Goal: Task Accomplishment & Management: Use online tool/utility

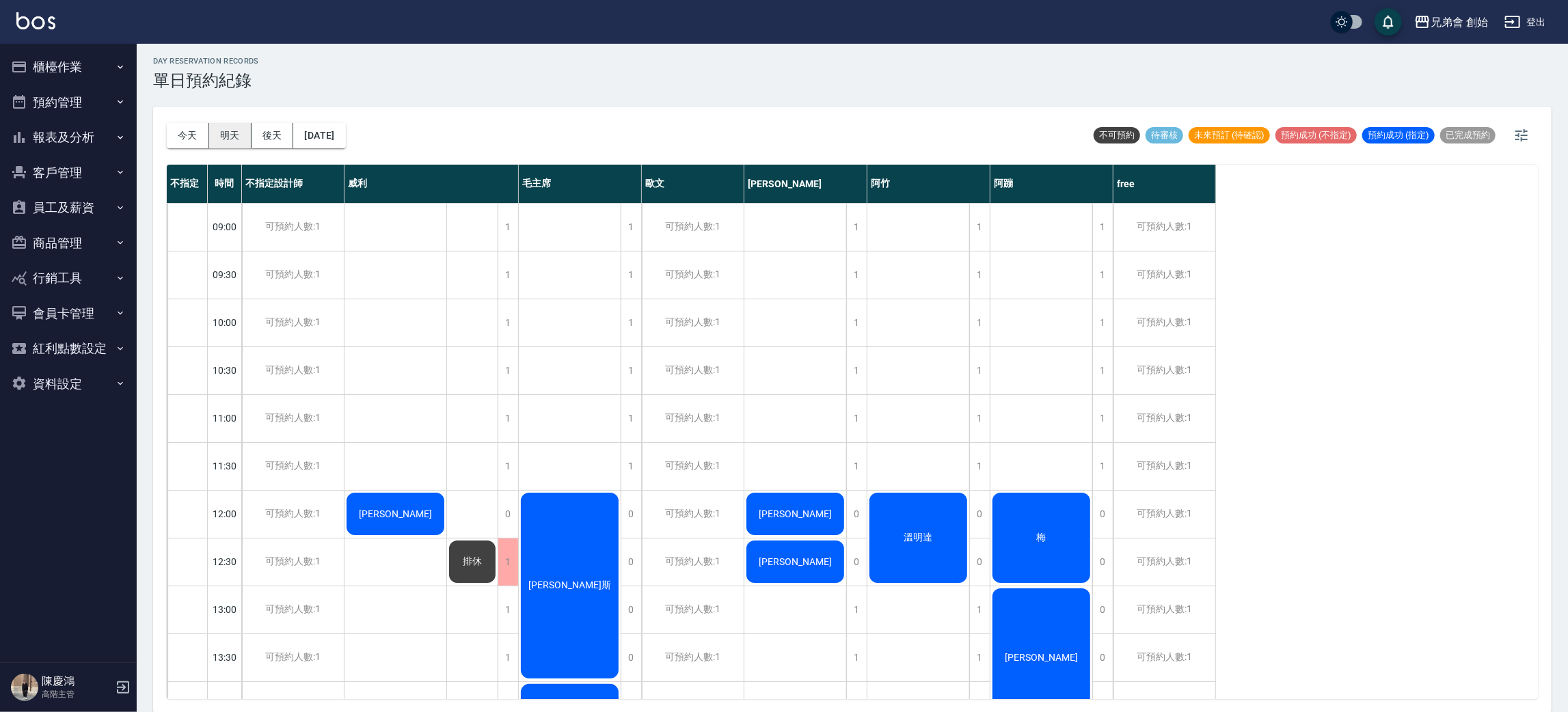
scroll to position [190, 0]
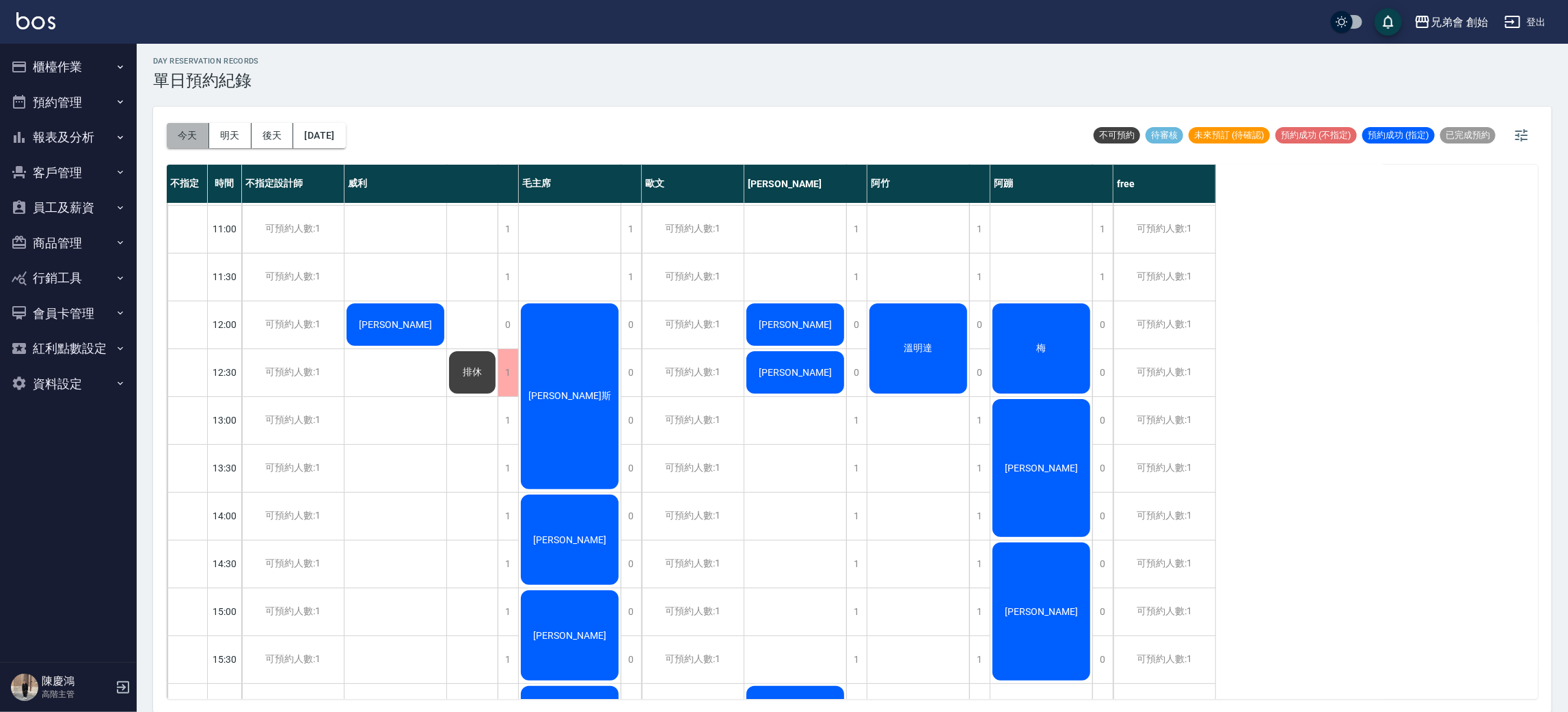
click at [174, 128] on button "今天" at bounding box center [187, 136] width 42 height 26
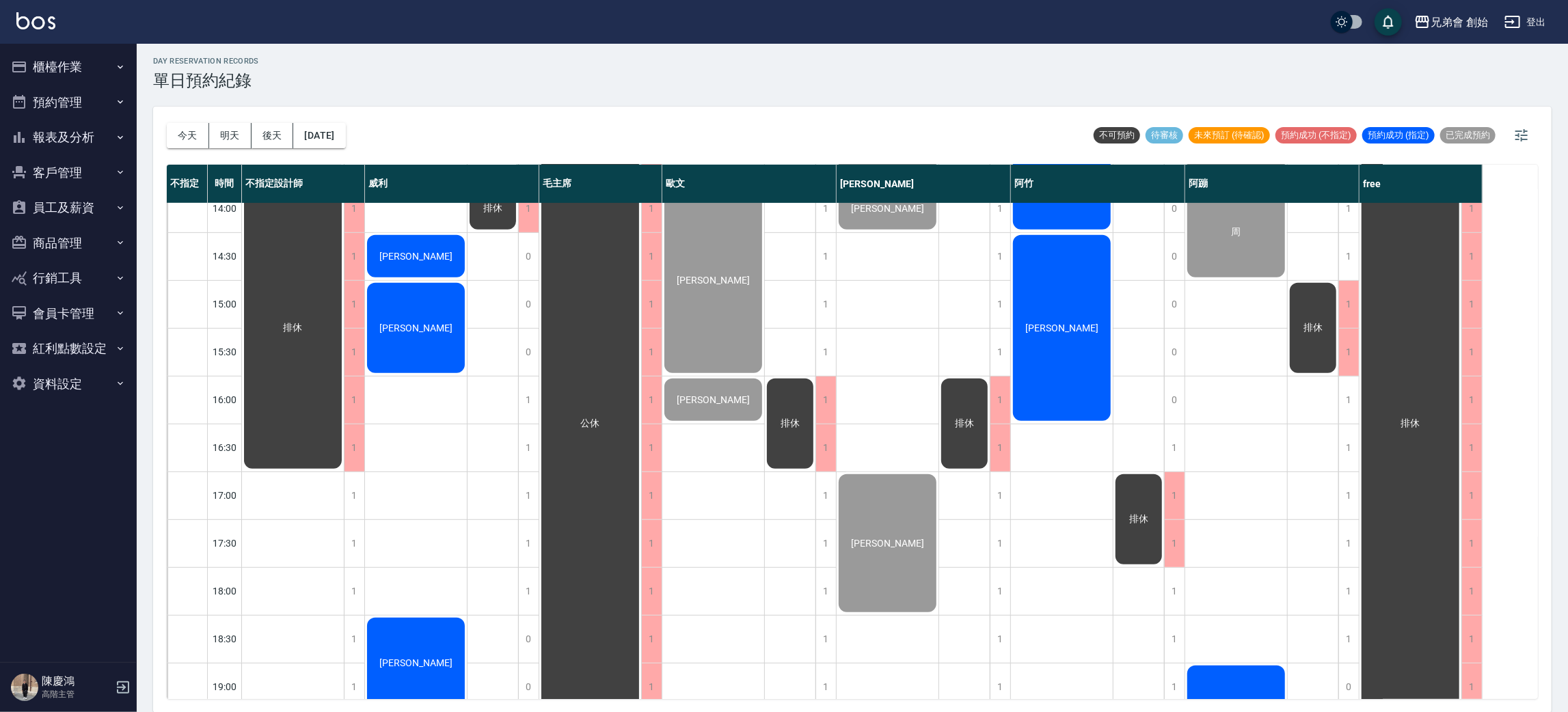
scroll to position [804, 0]
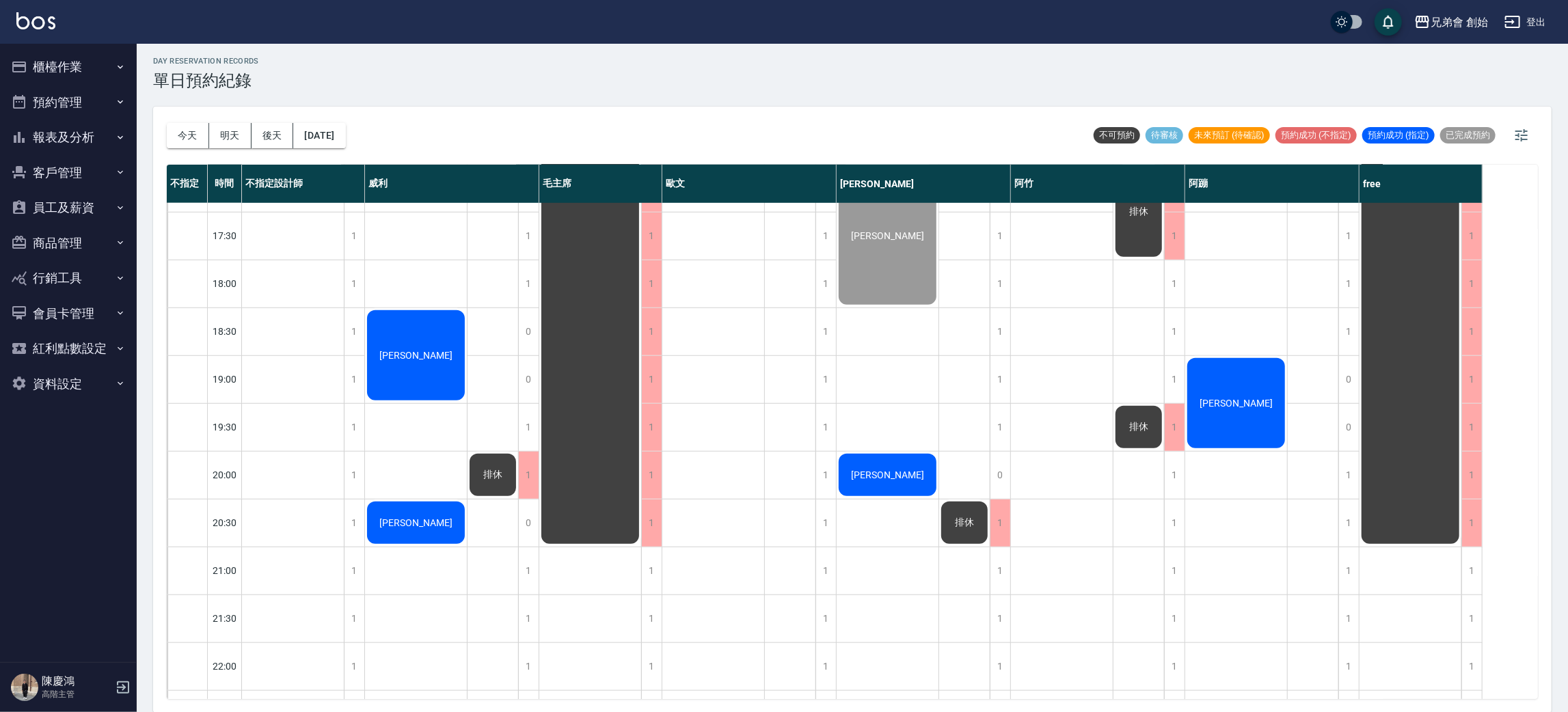
click at [1233, 416] on div "[PERSON_NAME]" at bounding box center [1236, 403] width 102 height 94
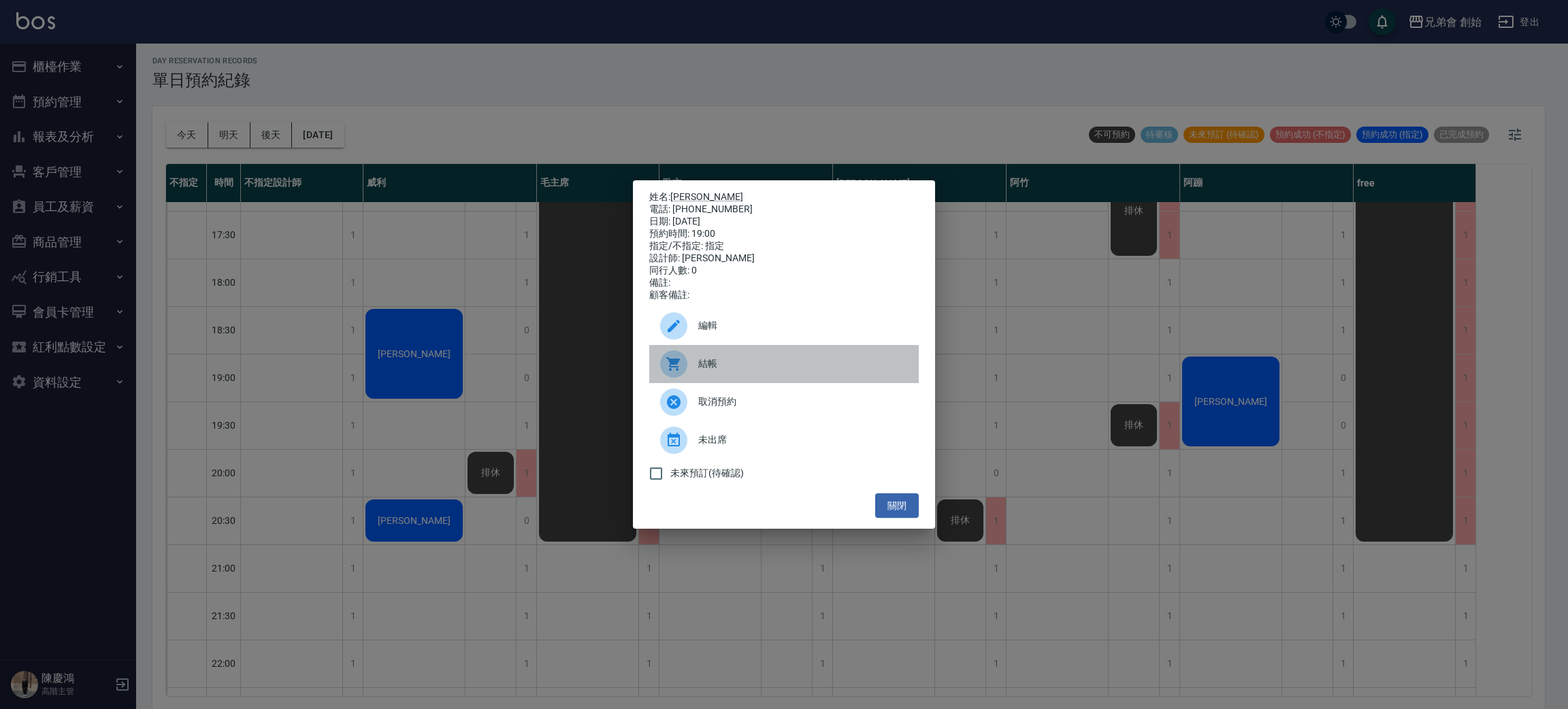
click at [812, 371] on span "結帳" at bounding box center [803, 363] width 210 height 14
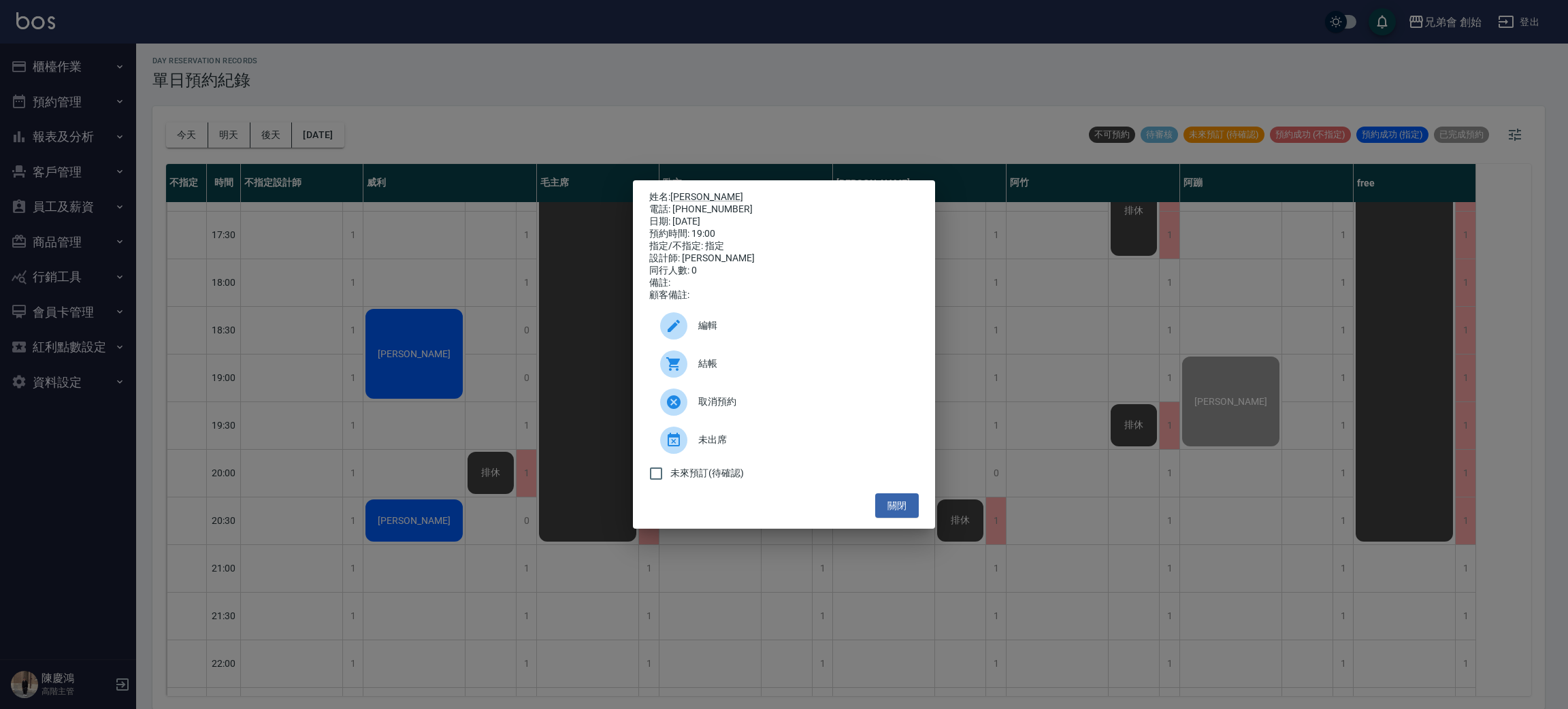
click at [508, 169] on div "姓名: 張昇平 電話: 0925470810 日期: 2025/10/14 預約時間: 19:00 指定/不指定: 指定 設計師: 阿蹦 同行人數: 0 備註…" at bounding box center [784, 354] width 1568 height 709
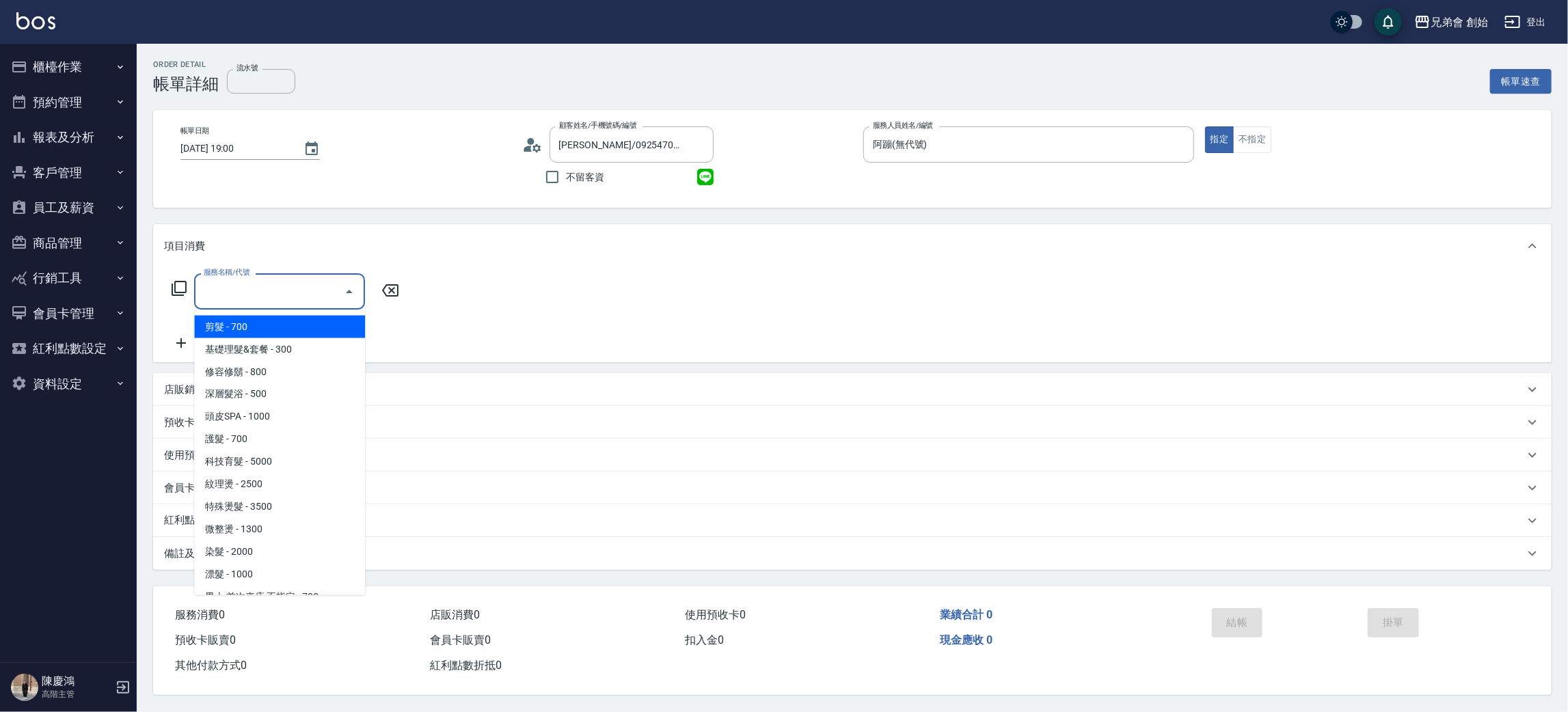
click at [299, 326] on span "剪髮 - 700" at bounding box center [279, 326] width 171 height 22
type input "剪髮(A01)"
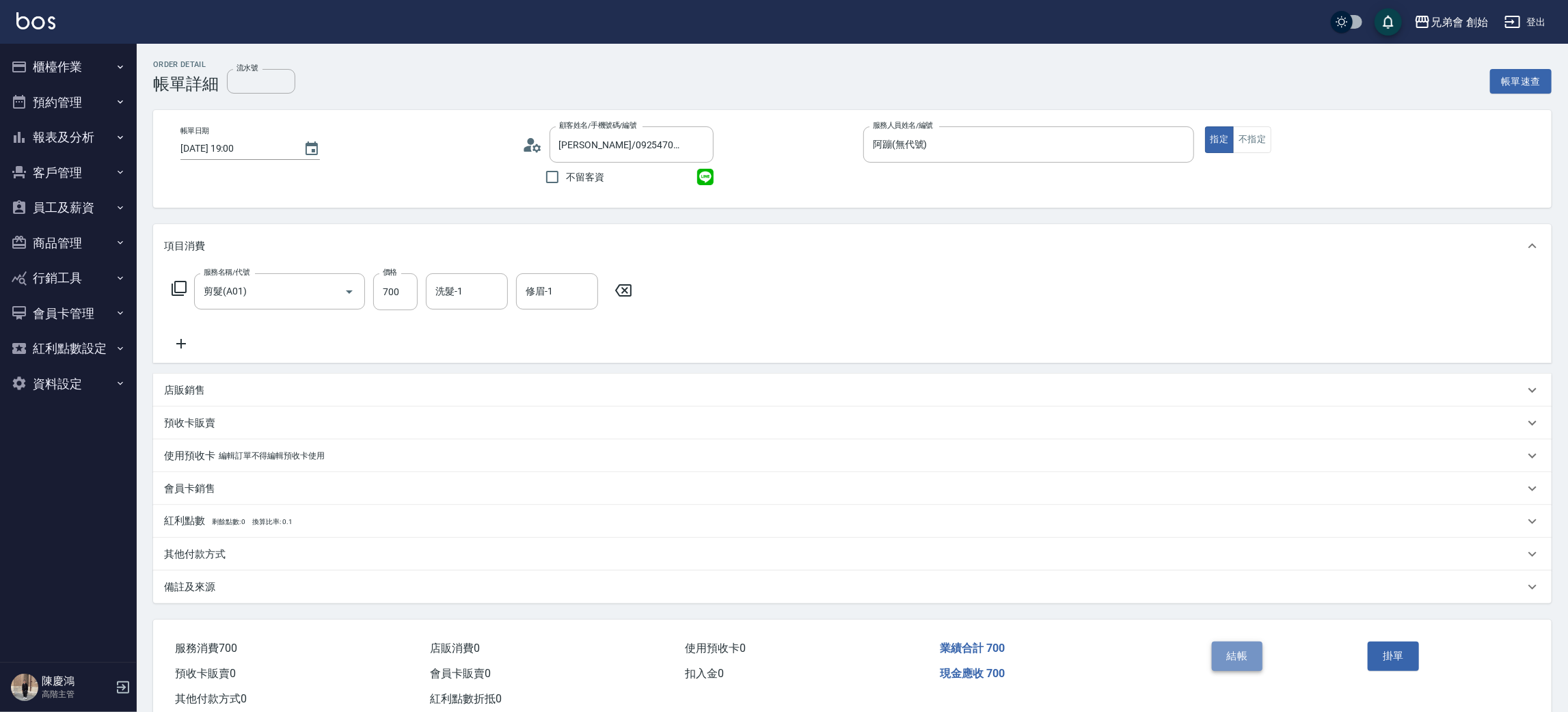
click at [1225, 651] on button "結帳" at bounding box center [1238, 656] width 51 height 29
